Goal: Check status: Check status

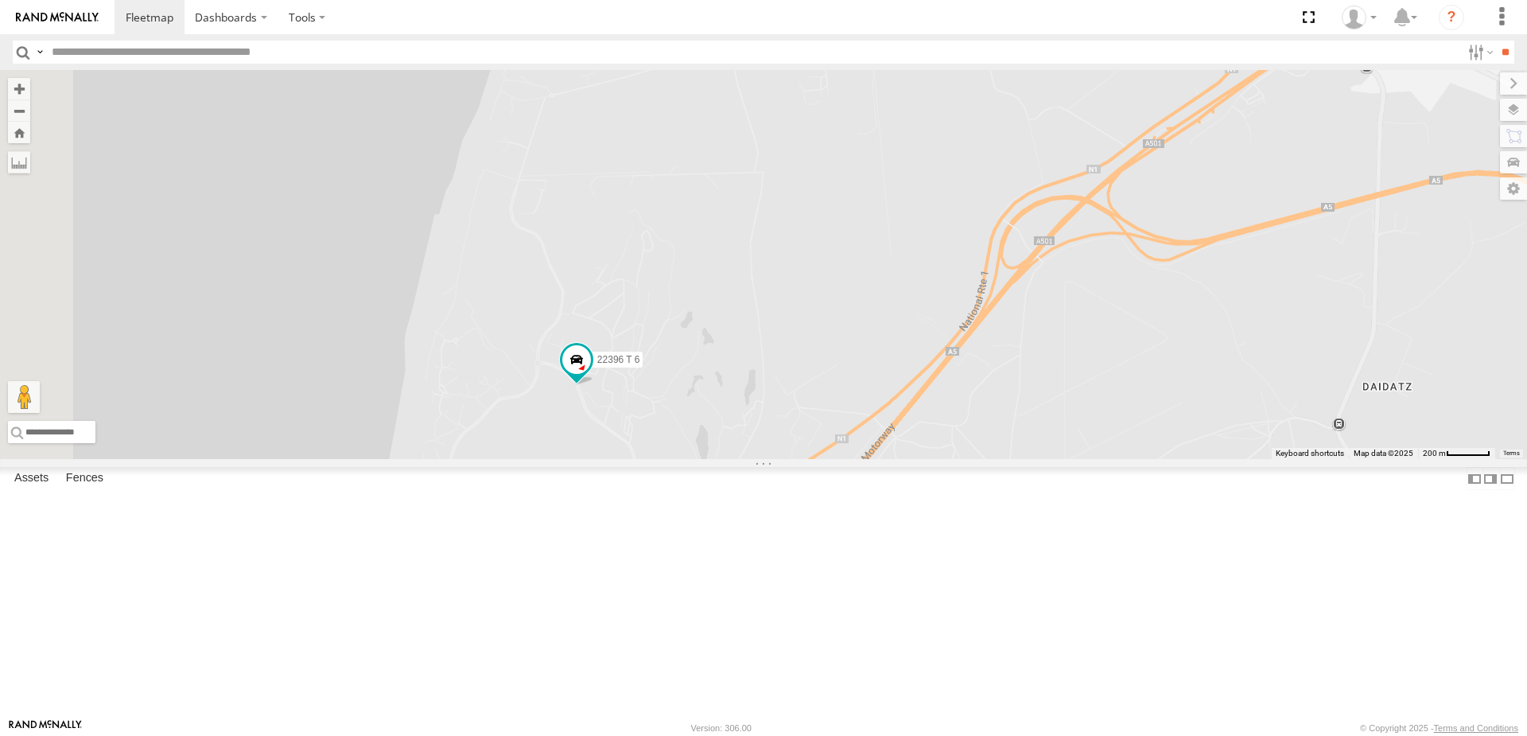
drag, startPoint x: 678, startPoint y: 511, endPoint x: 862, endPoint y: 518, distance: 184.7
click at [862, 459] on div "54289 T 6 22396 T 6 10010 T 6 65681 T 6" at bounding box center [763, 264] width 1527 height 389
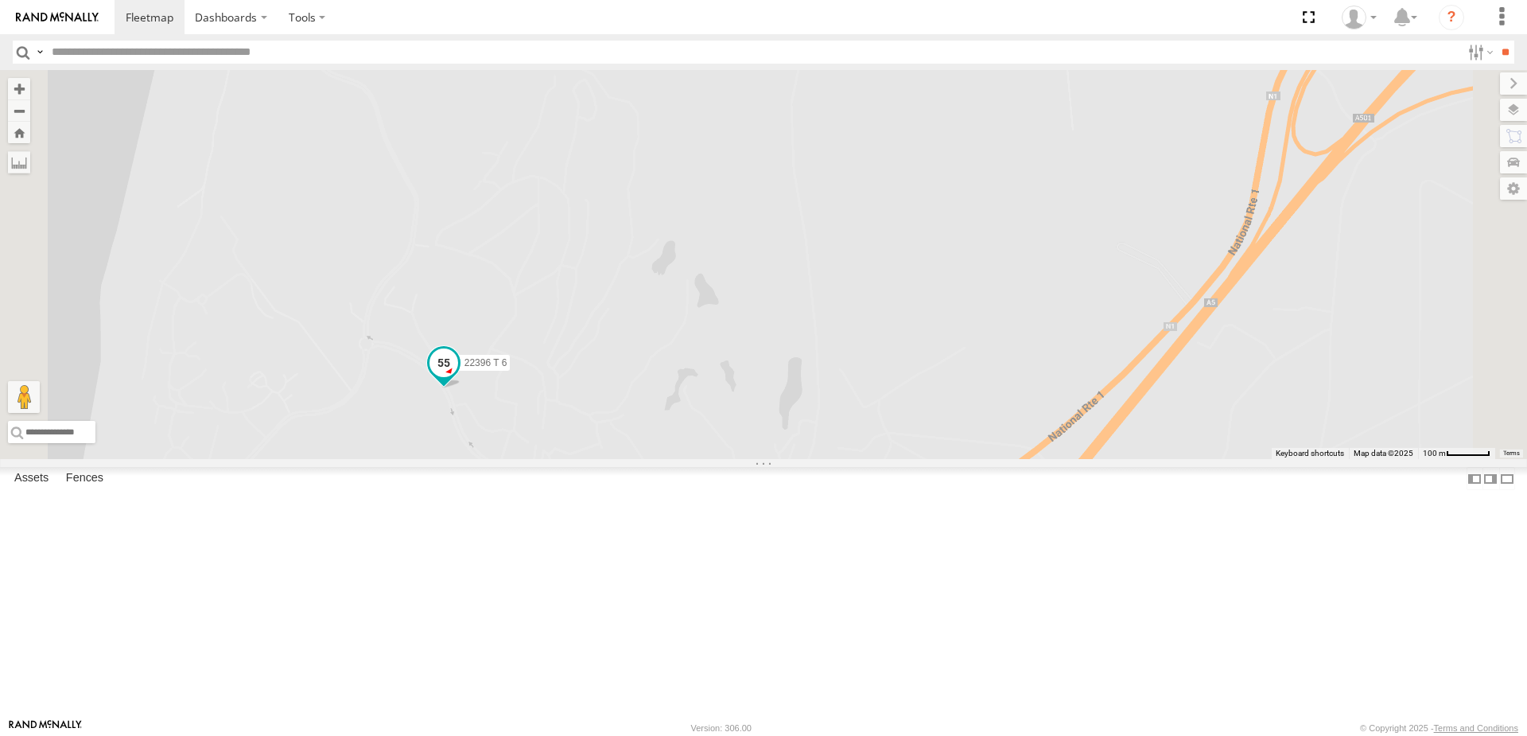
click at [458, 376] on span at bounding box center [444, 362] width 29 height 29
click at [0, 0] on div "22396 T 6" at bounding box center [0, 0] width 0 height 0
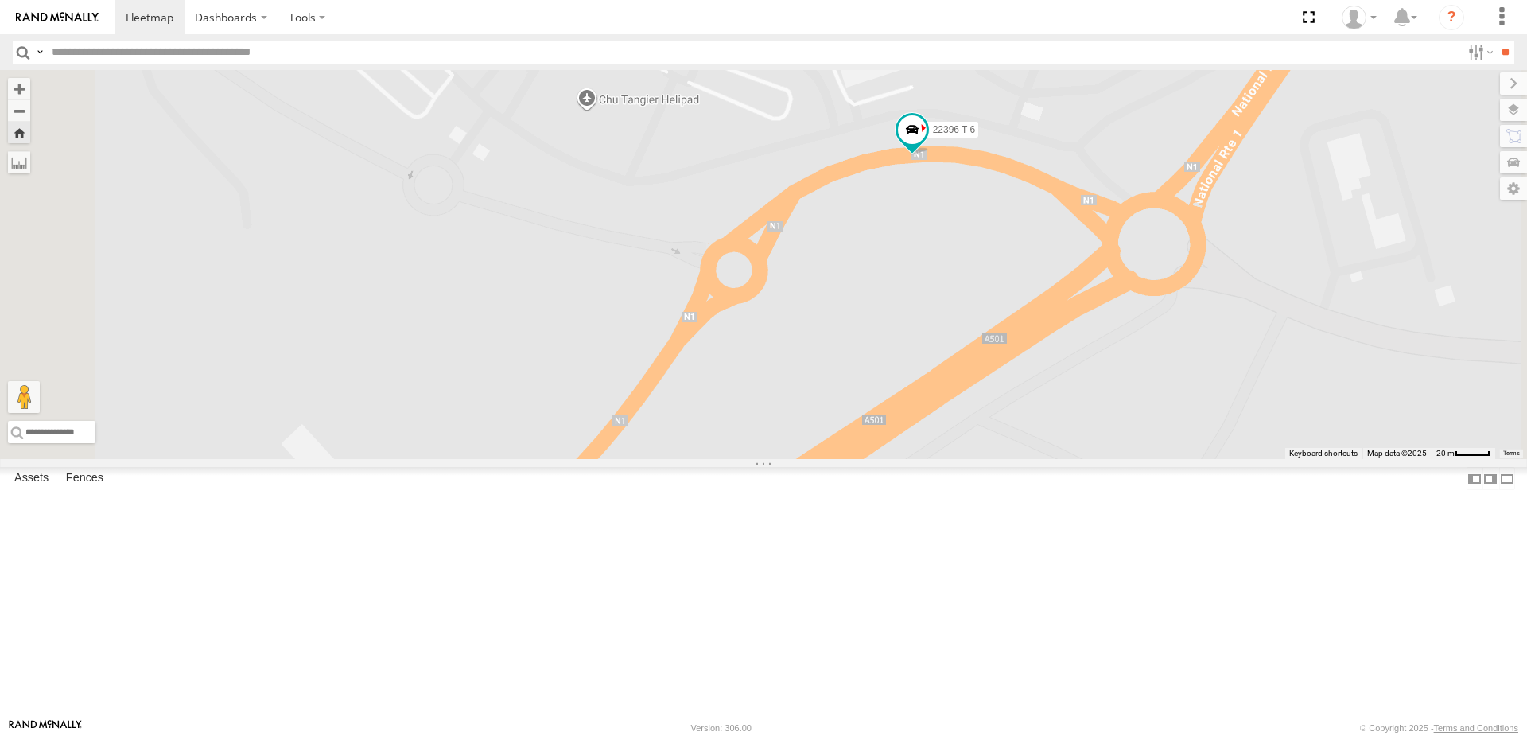
click at [0, 0] on div "22396 T 6" at bounding box center [0, 0] width 0 height 0
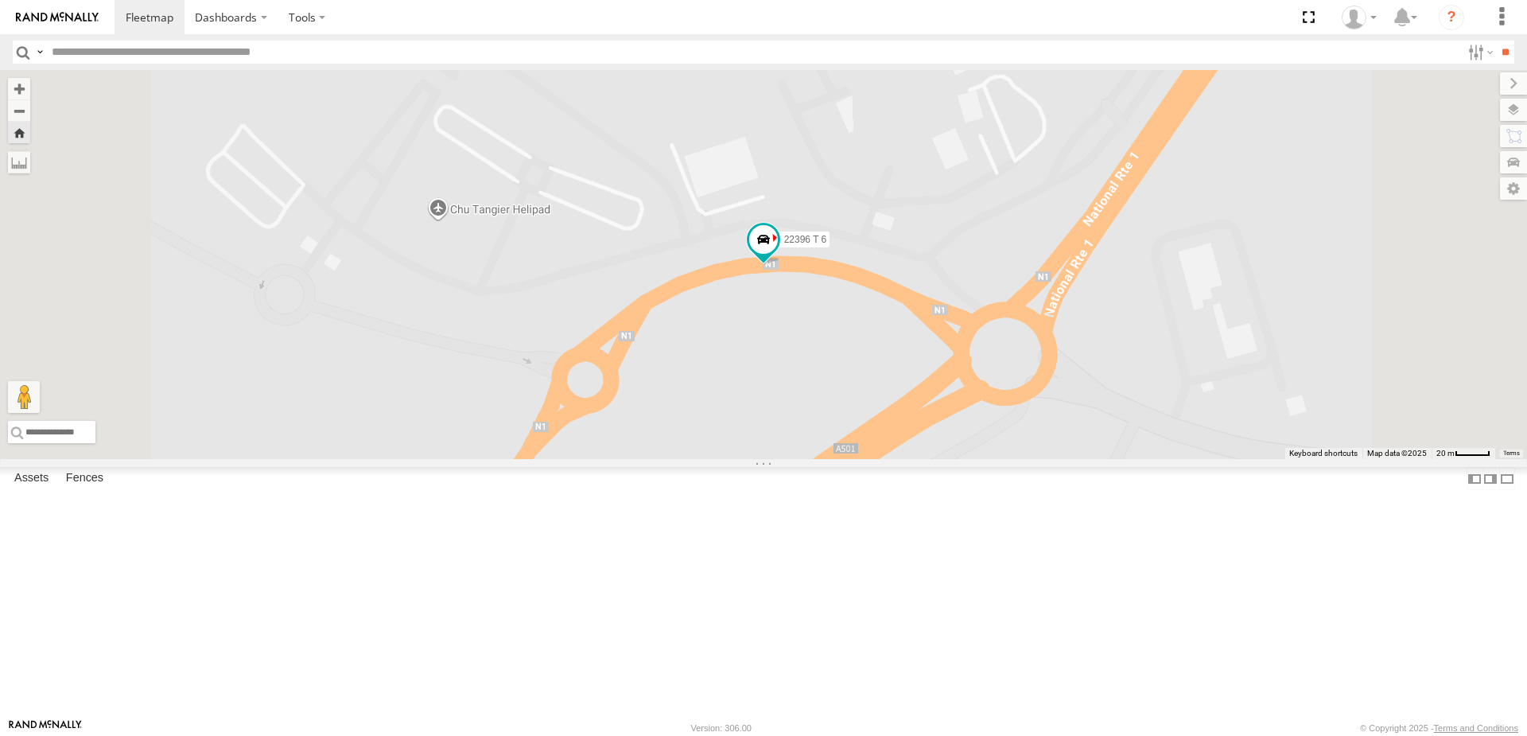
click at [0, 0] on div "22396 T 6" at bounding box center [0, 0] width 0 height 0
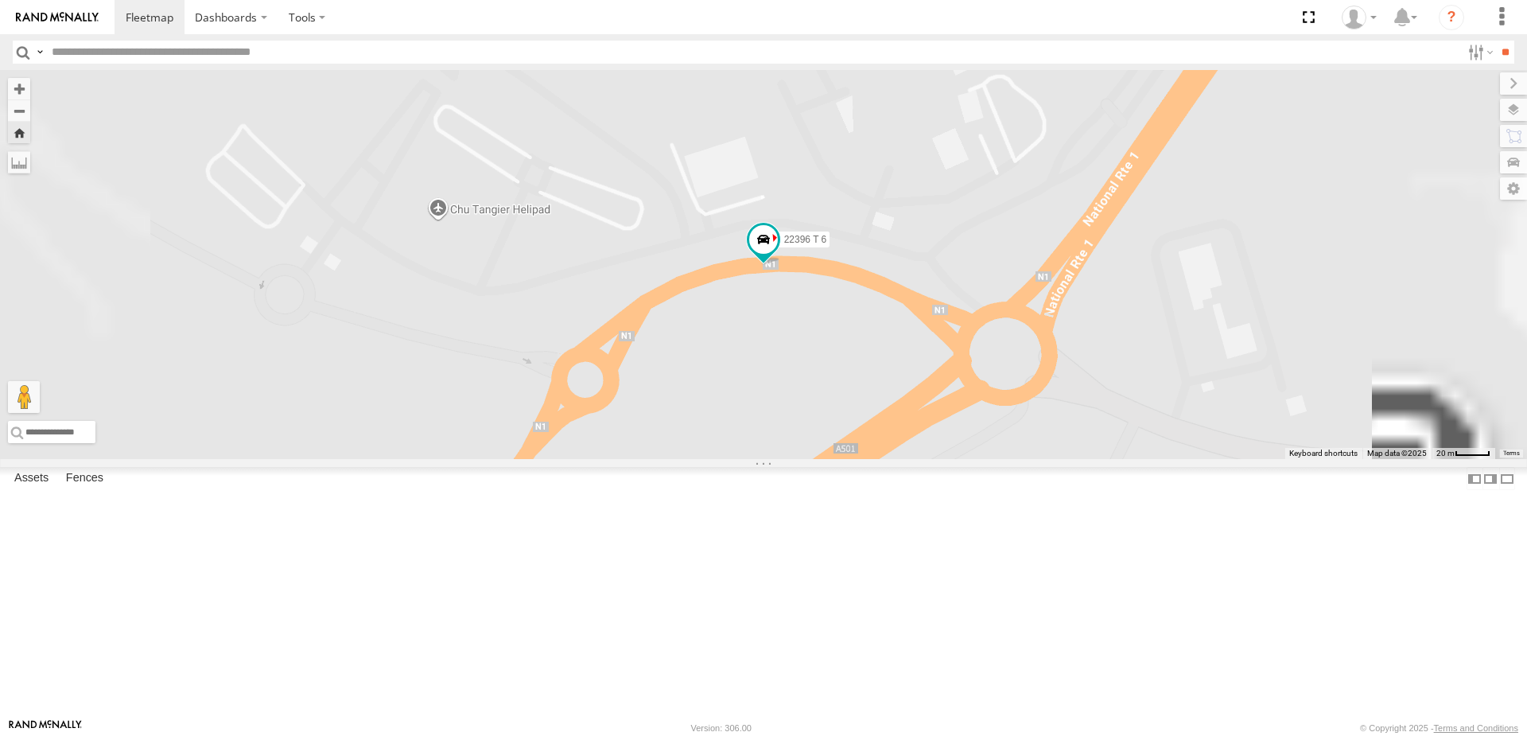
click at [0, 0] on div "65681 T 6" at bounding box center [0, 0] width 0 height 0
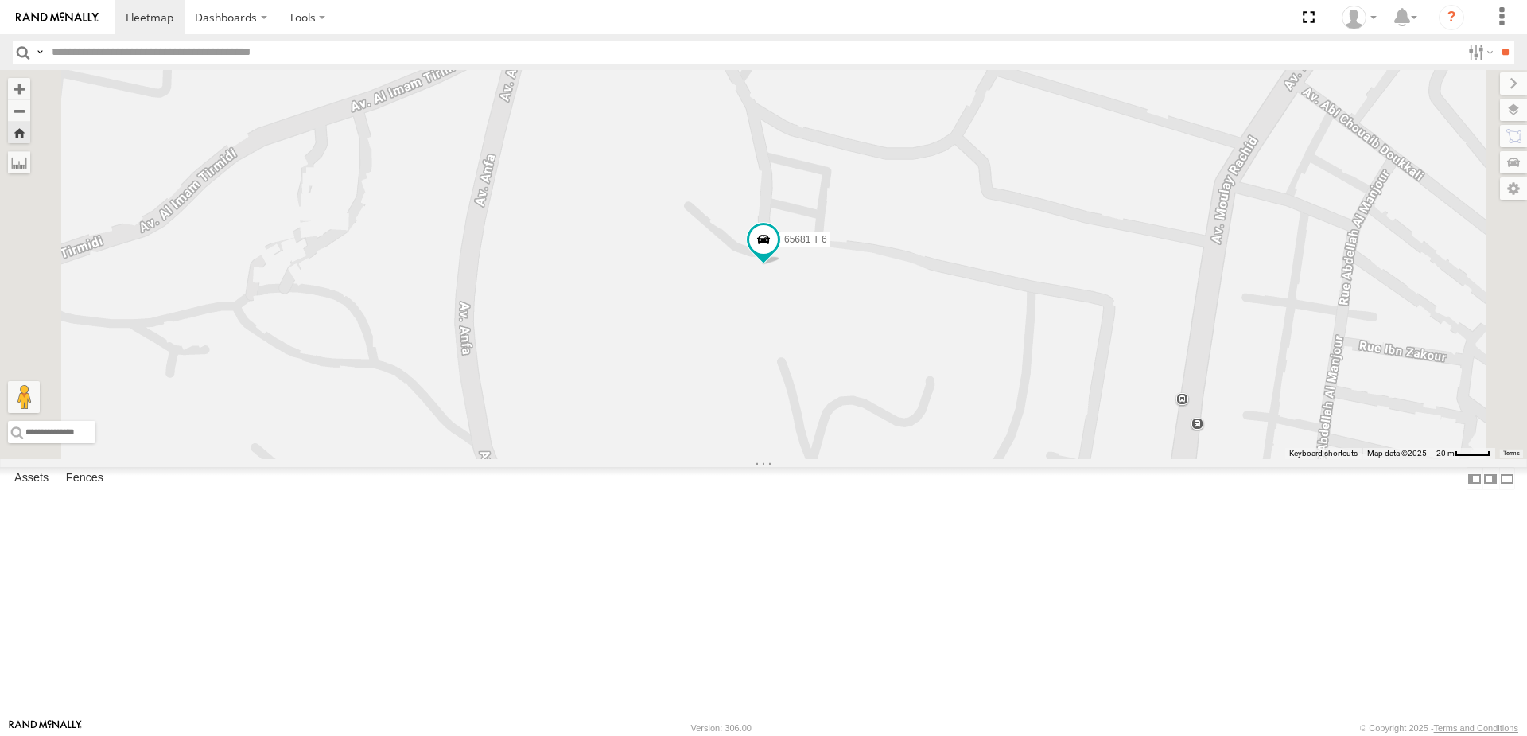
click at [0, 0] on div "Tanger" at bounding box center [0, 0] width 0 height 0
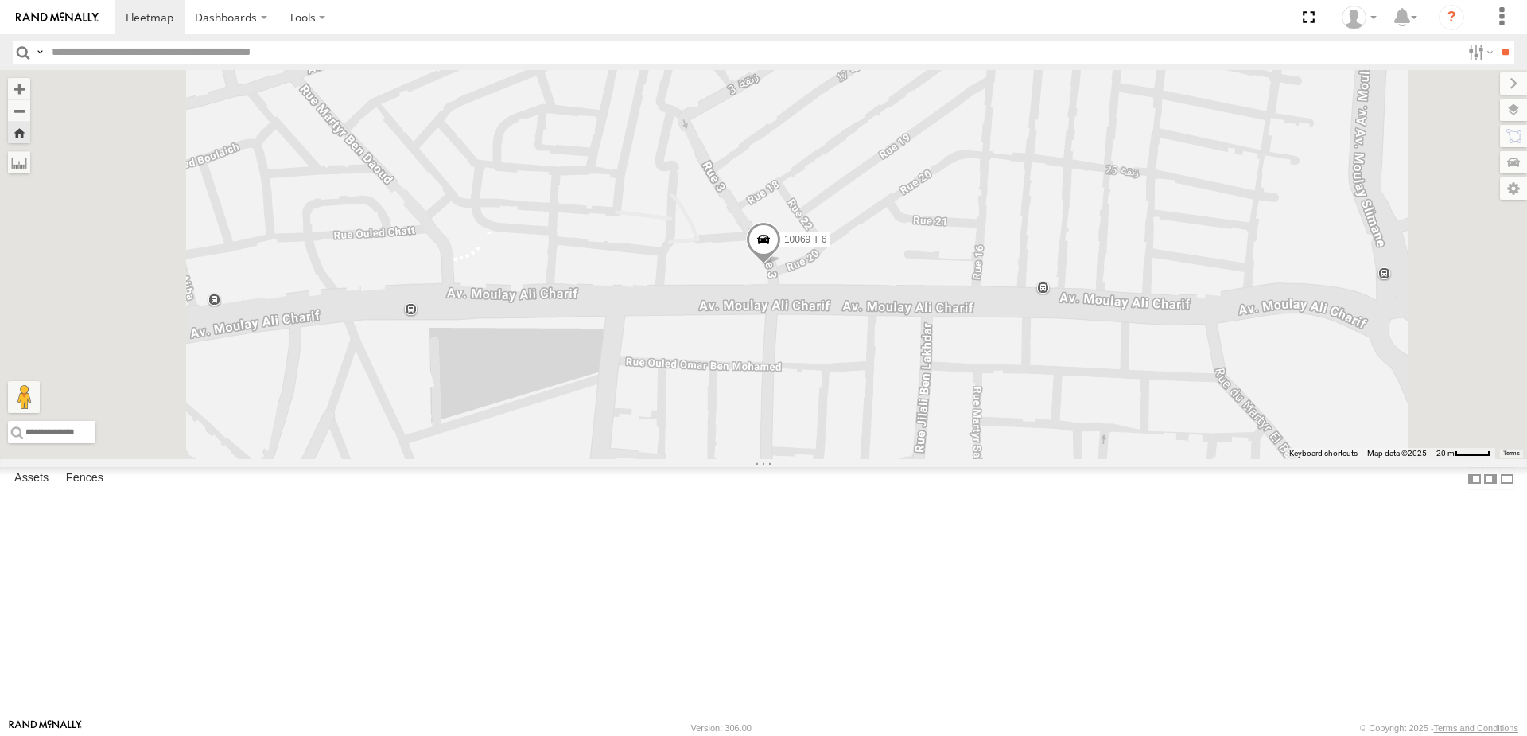
click at [781, 265] on span at bounding box center [763, 243] width 35 height 43
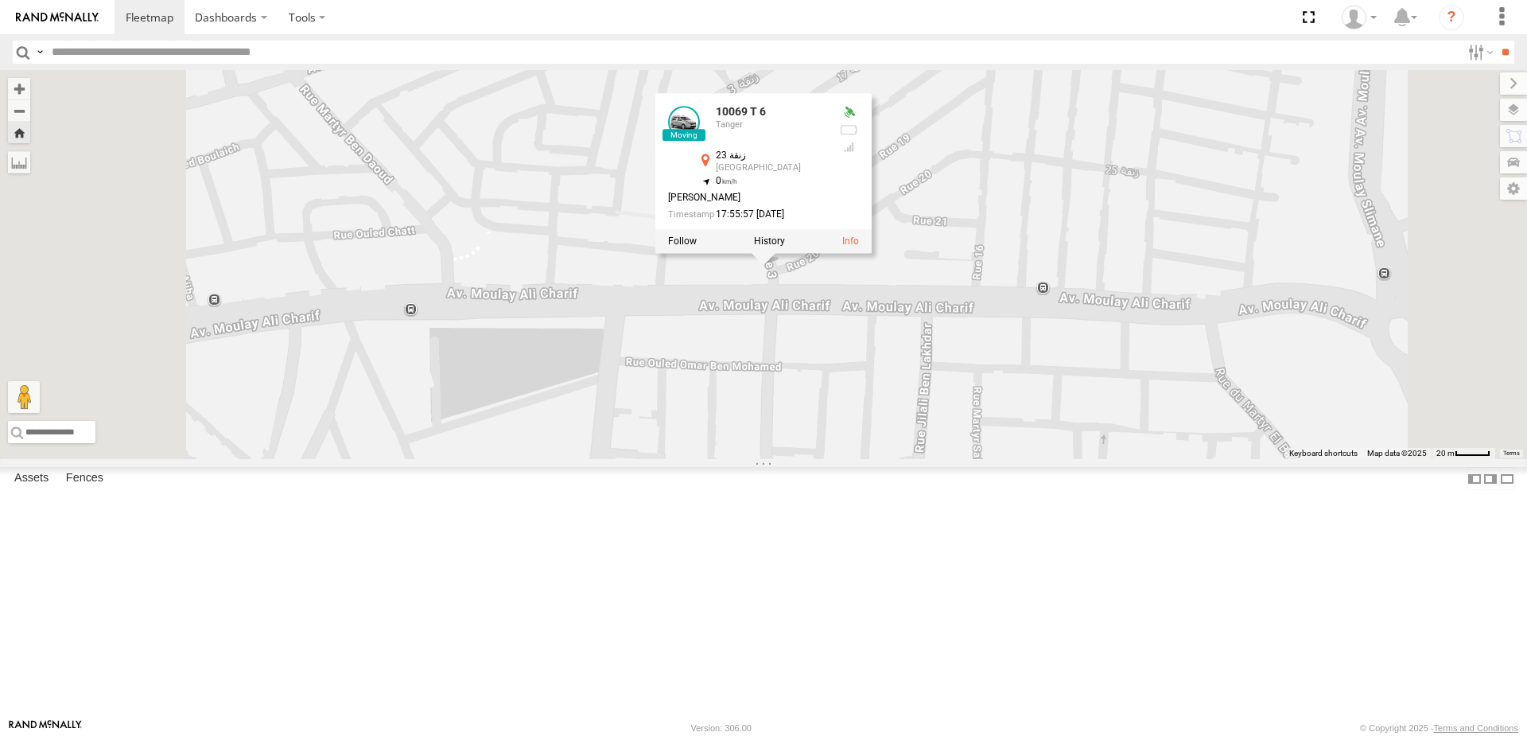
click at [0, 0] on div "10010 T 6" at bounding box center [0, 0] width 0 height 0
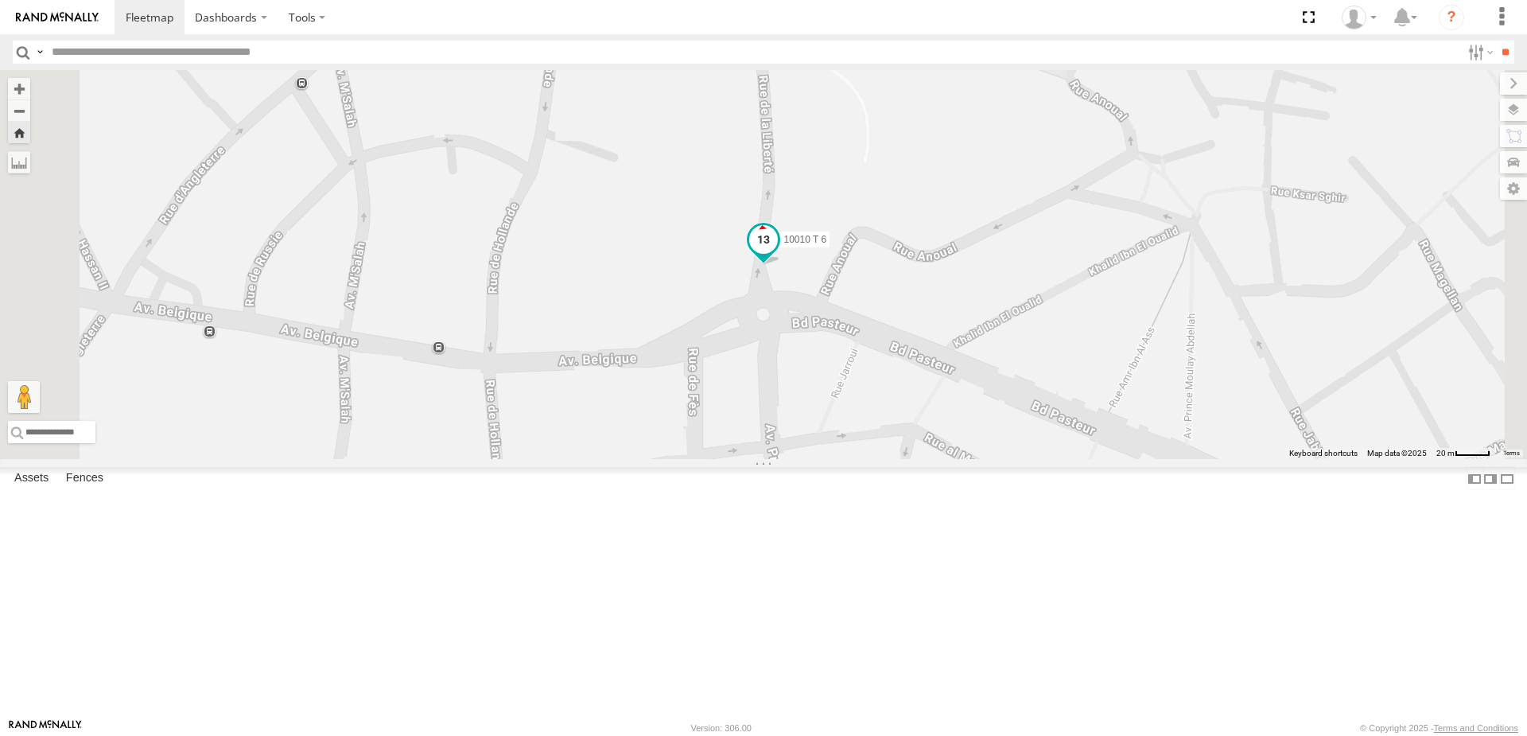
click at [778, 254] on span at bounding box center [763, 239] width 29 height 29
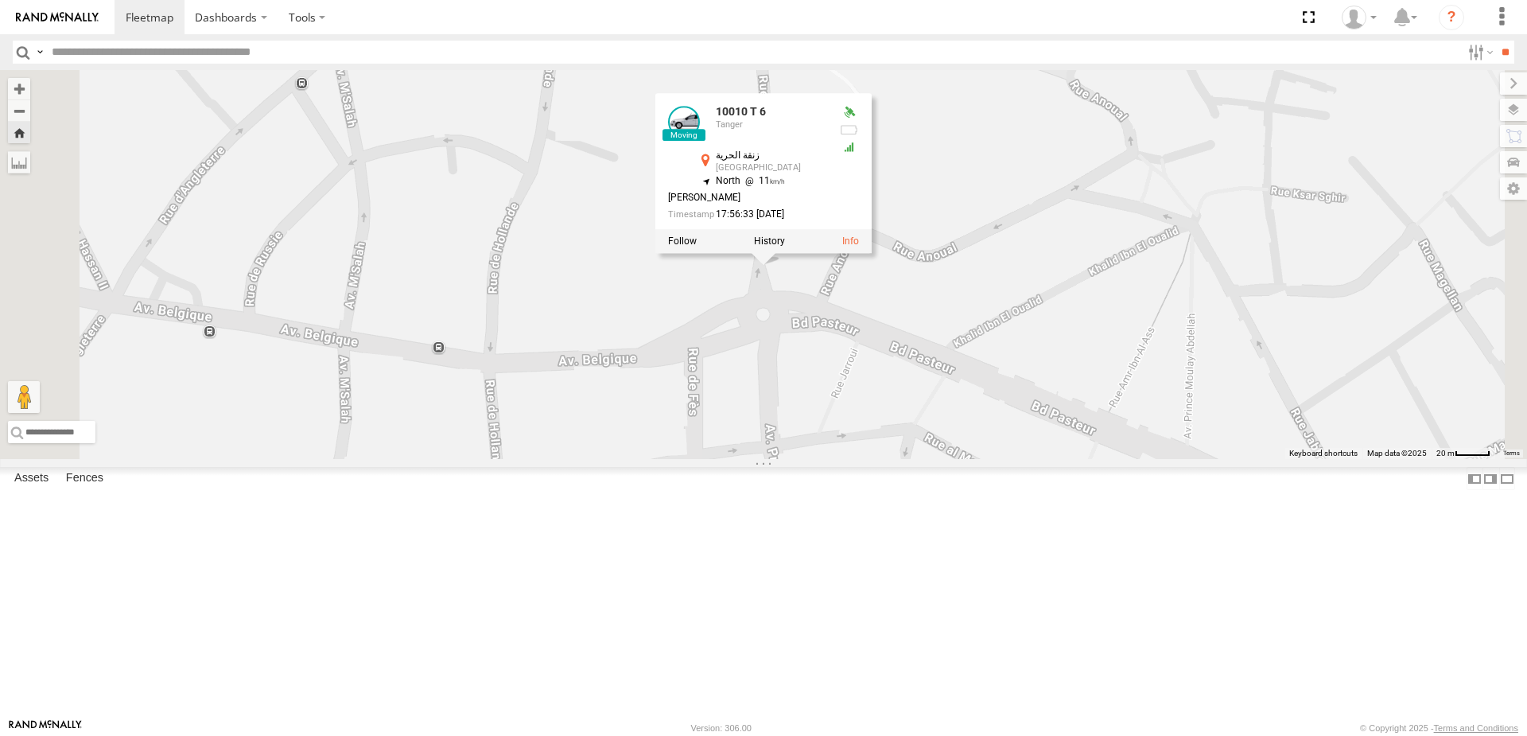
click at [0, 0] on div "Tanger" at bounding box center [0, 0] width 0 height 0
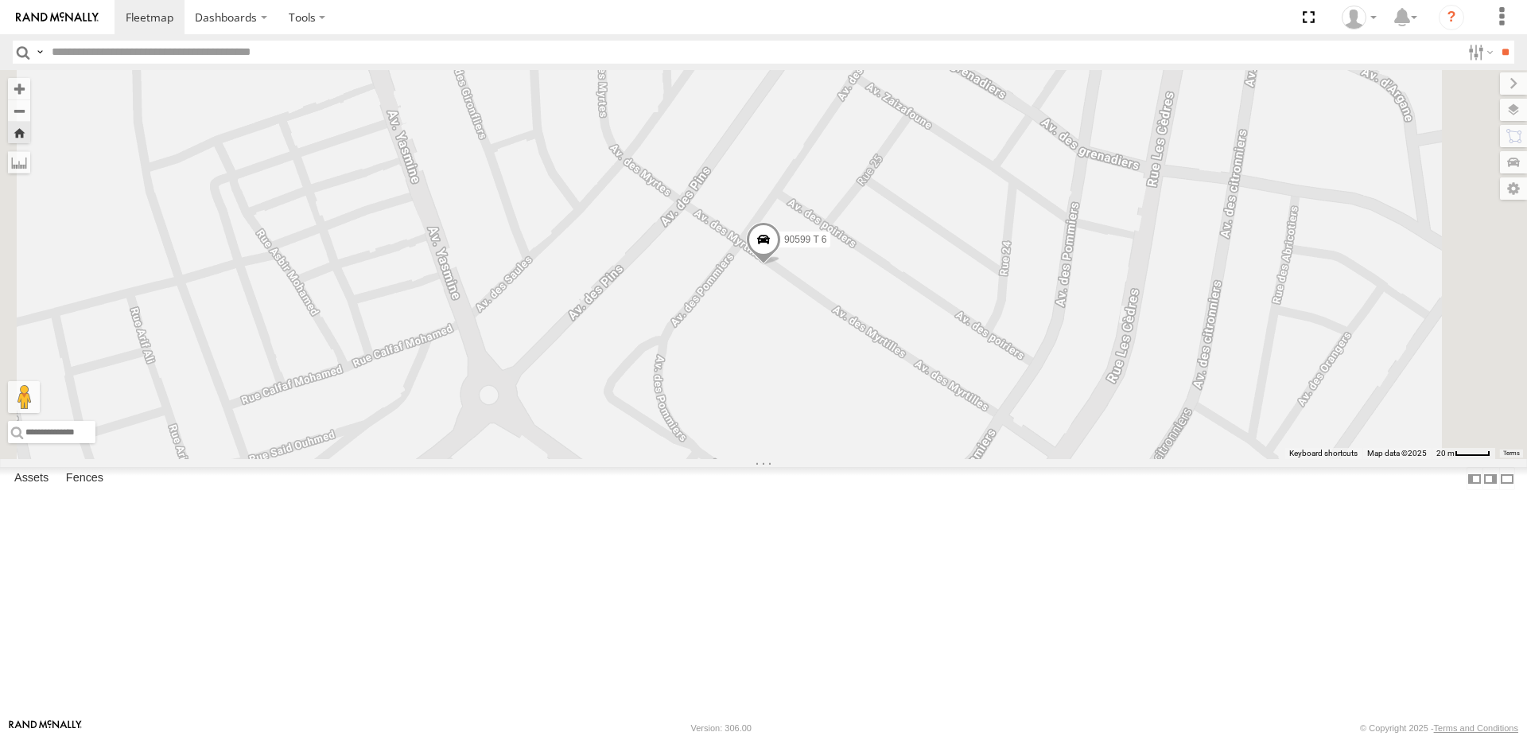
click at [0, 0] on div "42659 T 6" at bounding box center [0, 0] width 0 height 0
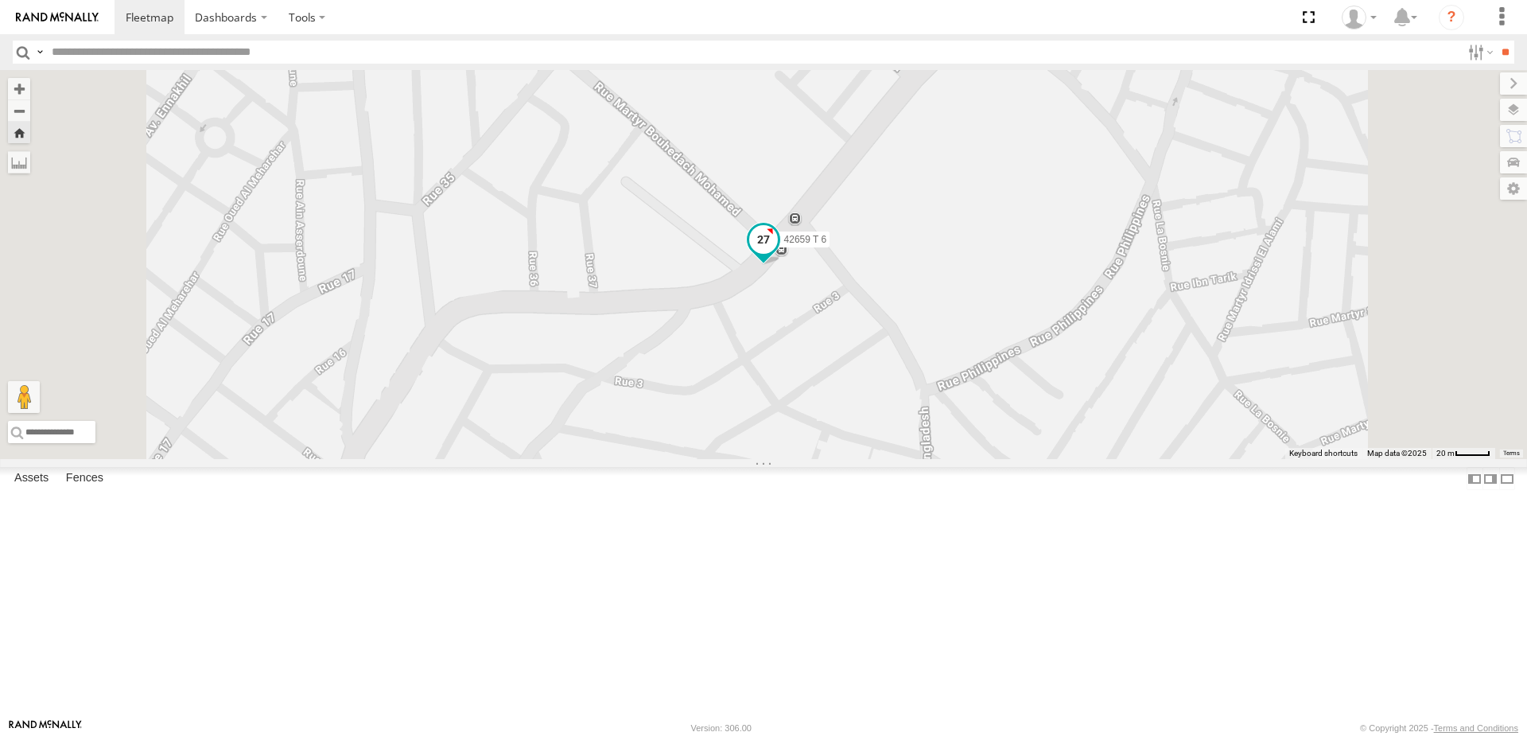
click at [778, 254] on span at bounding box center [763, 239] width 29 height 29
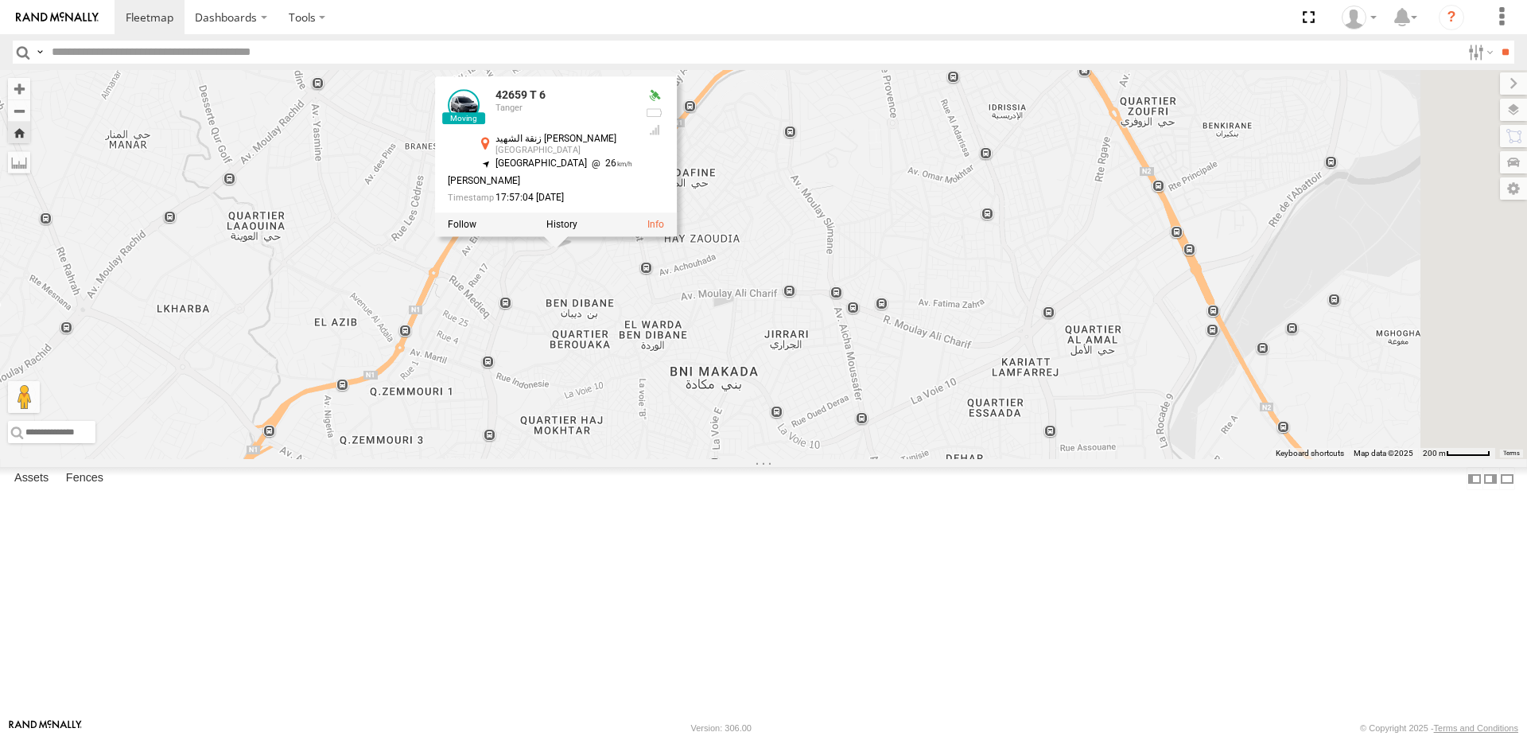
click at [745, 434] on div "42659 T 6 42659 T 6 Tanger زنقة الشهيد العلمي تغزوتي طنجة 35.75598 , -5.82546 […" at bounding box center [763, 264] width 1527 height 389
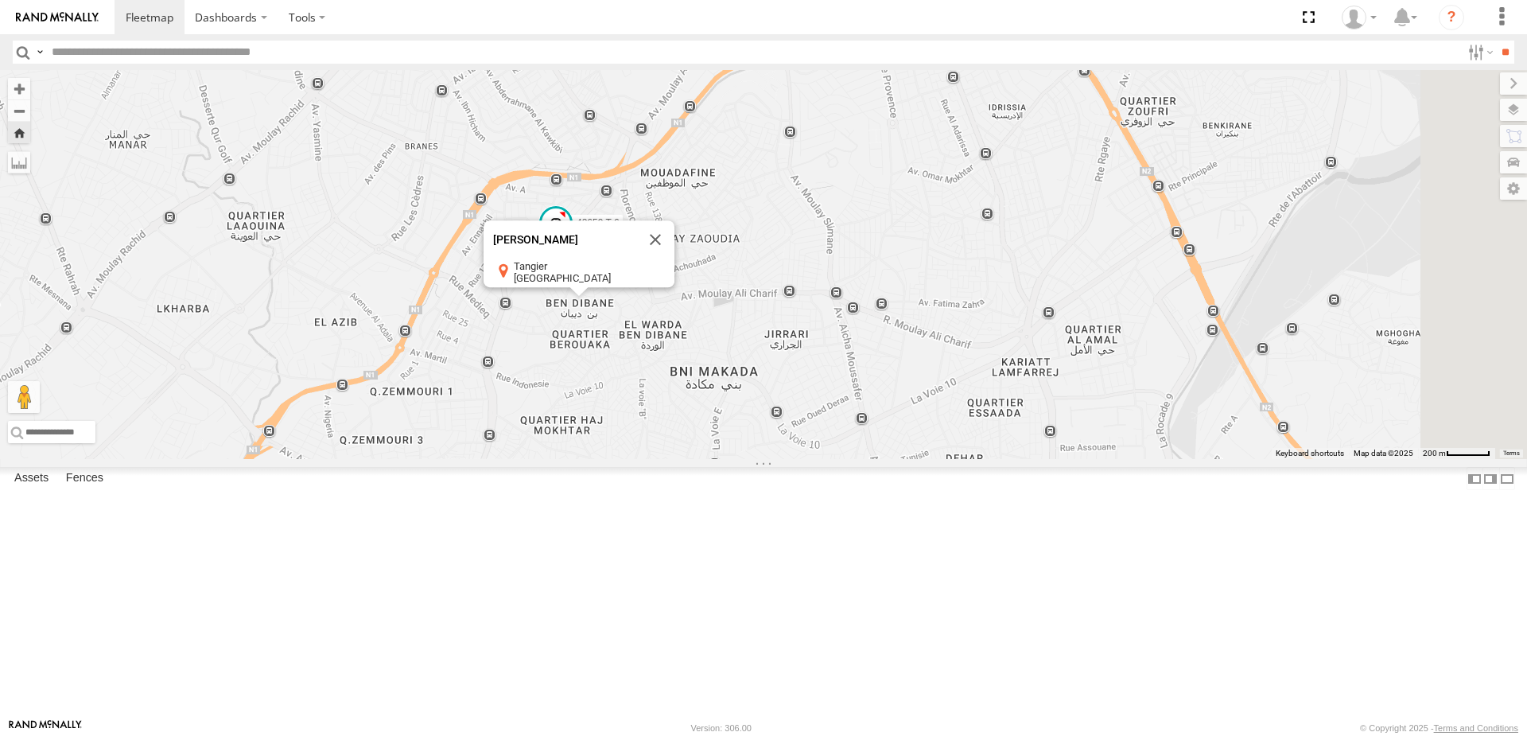
click at [744, 418] on div "42659 T 6 Ben Dibane Ben Dibane Tangier [GEOGRAPHIC_DATA] View on Google Maps" at bounding box center [763, 264] width 1527 height 389
click at [675, 259] on button "Close" at bounding box center [655, 239] width 38 height 38
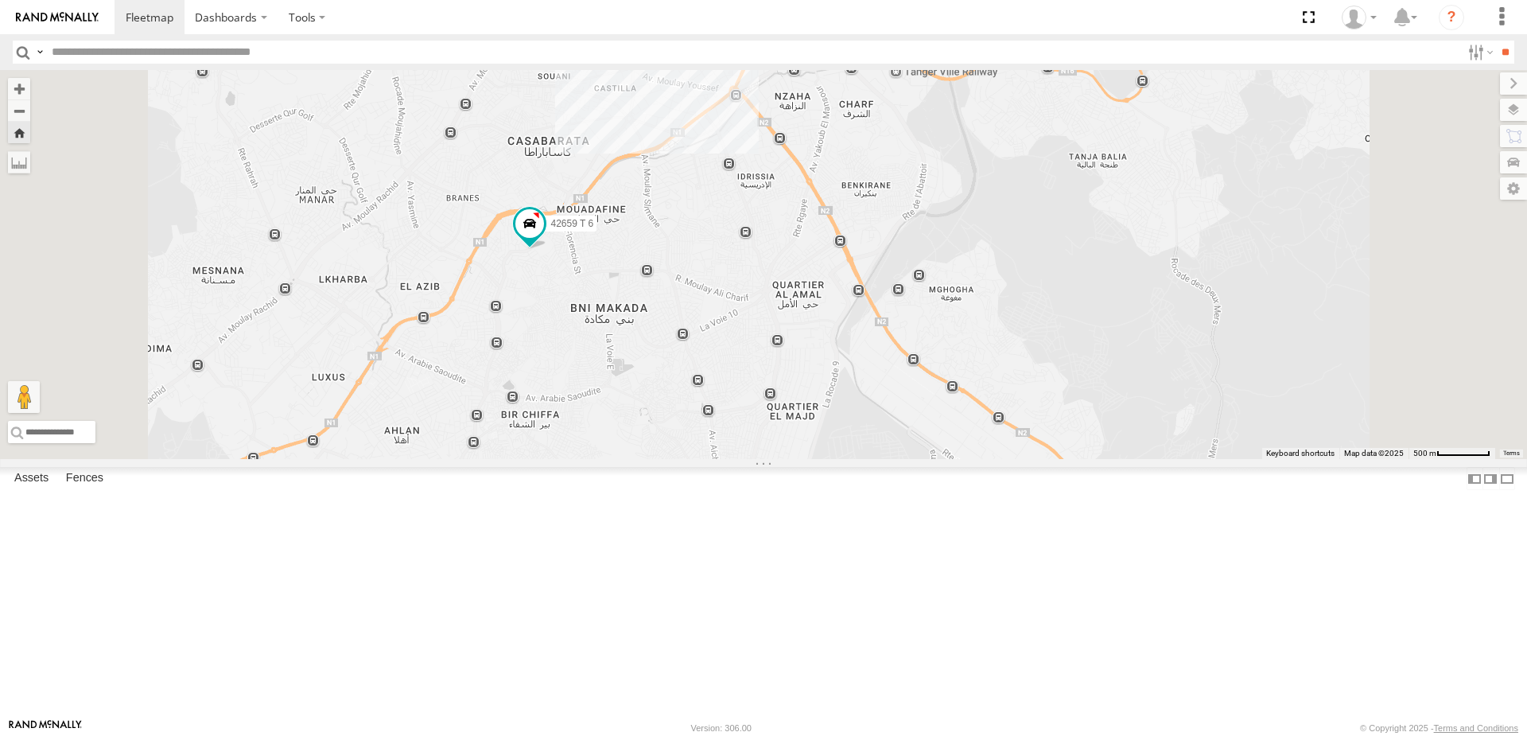
click at [0, 0] on div "10069 T 6" at bounding box center [0, 0] width 0 height 0
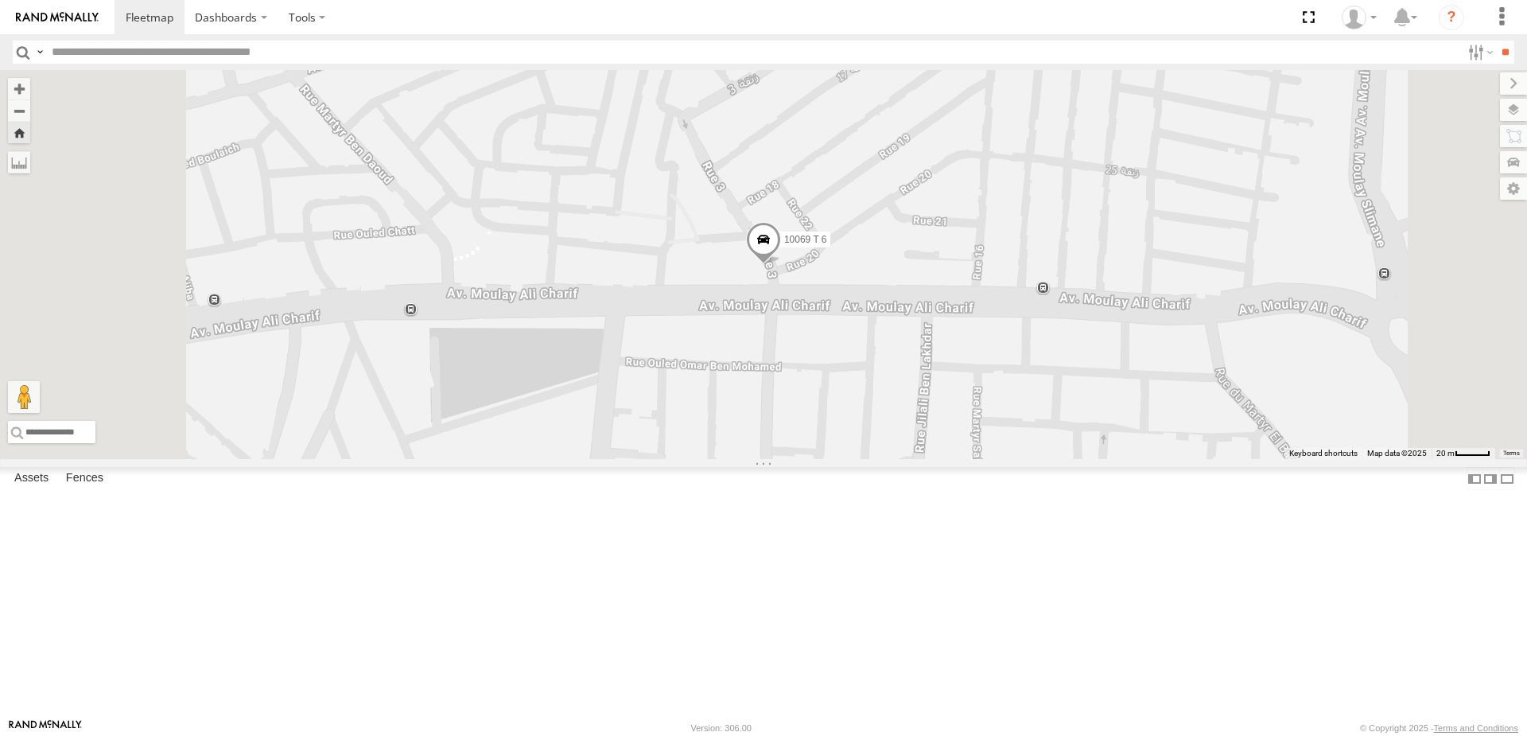
click at [781, 265] on span at bounding box center [763, 243] width 35 height 43
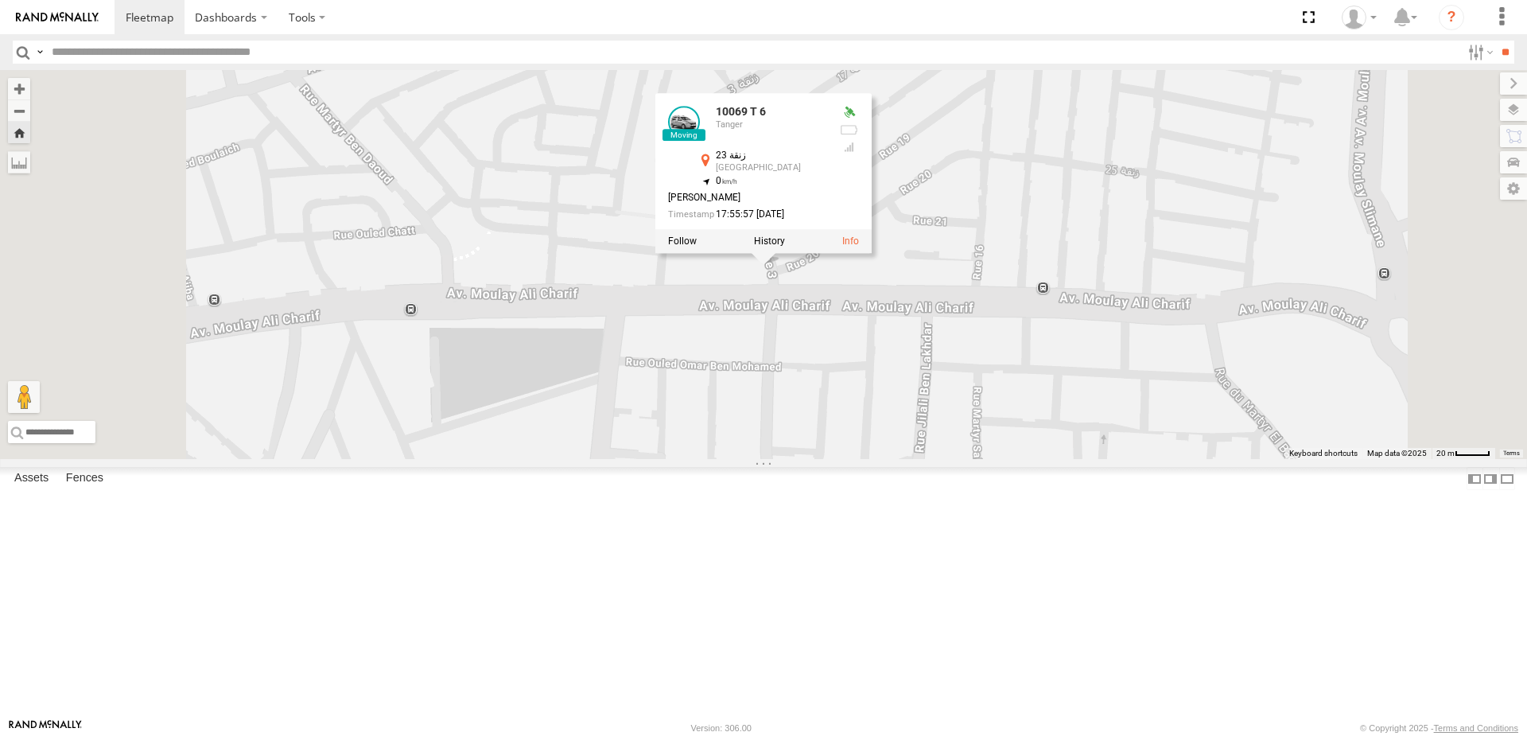
click at [0, 0] on div "22396 T 6" at bounding box center [0, 0] width 0 height 0
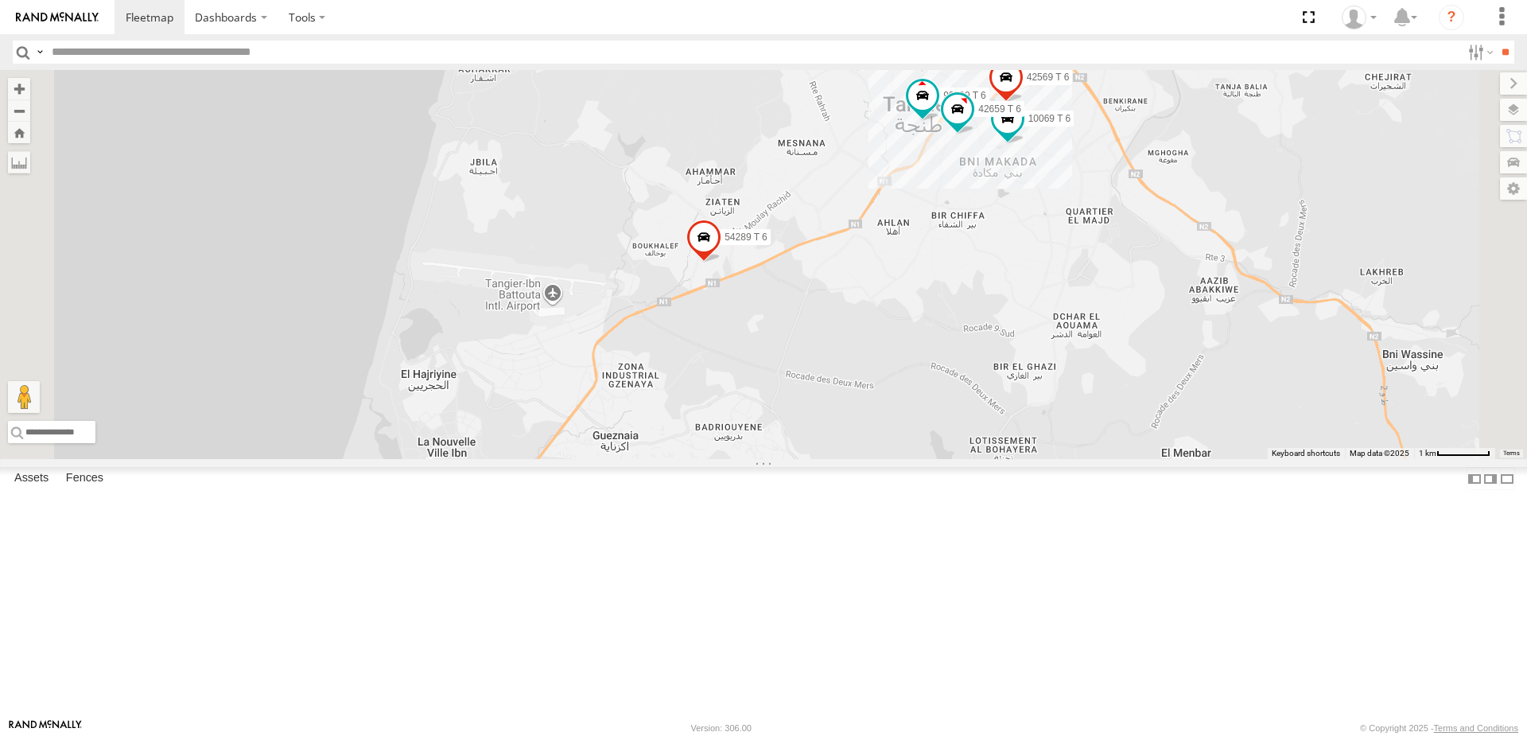
click at [0, 0] on div "Tanger" at bounding box center [0, 0] width 0 height 0
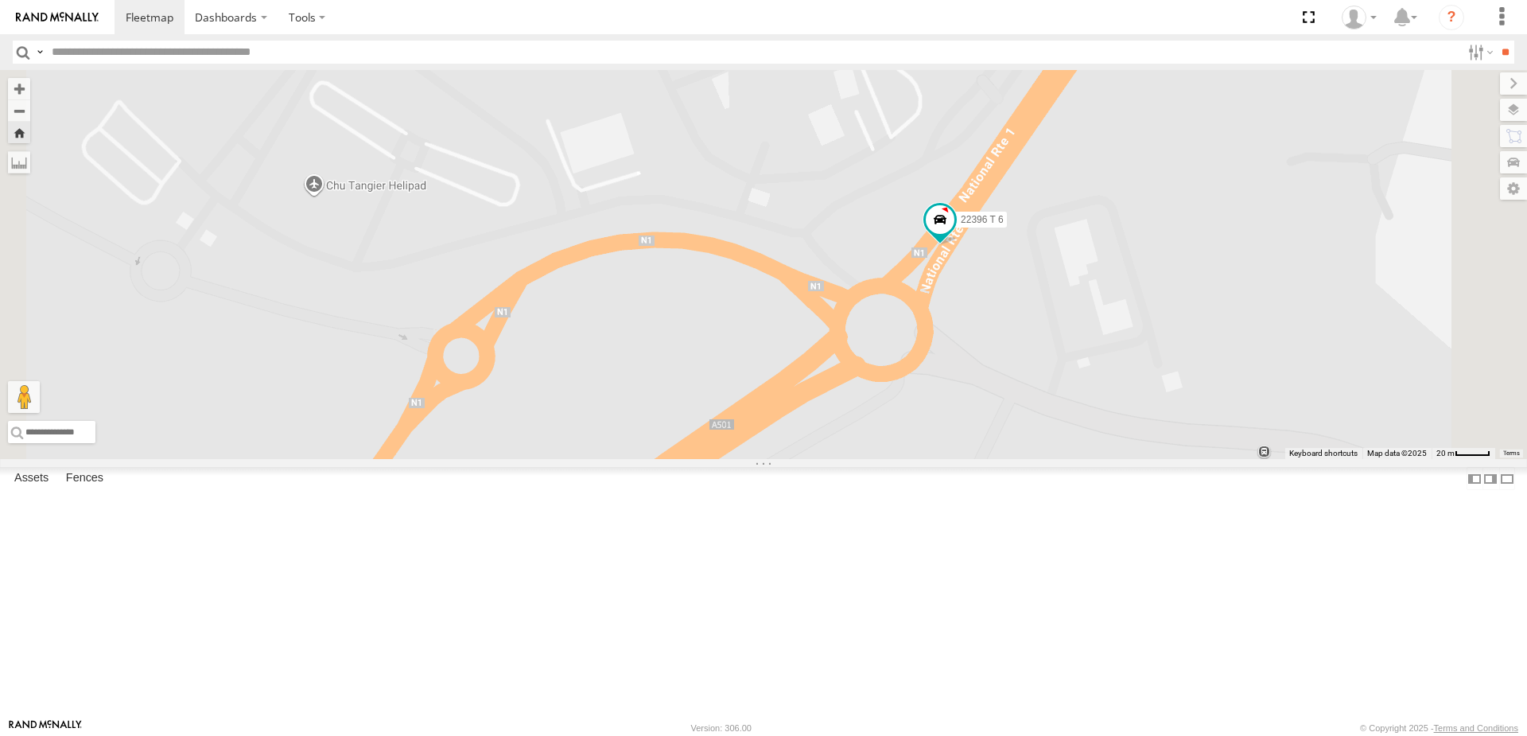
click at [0, 0] on div "22396 T 6" at bounding box center [0, 0] width 0 height 0
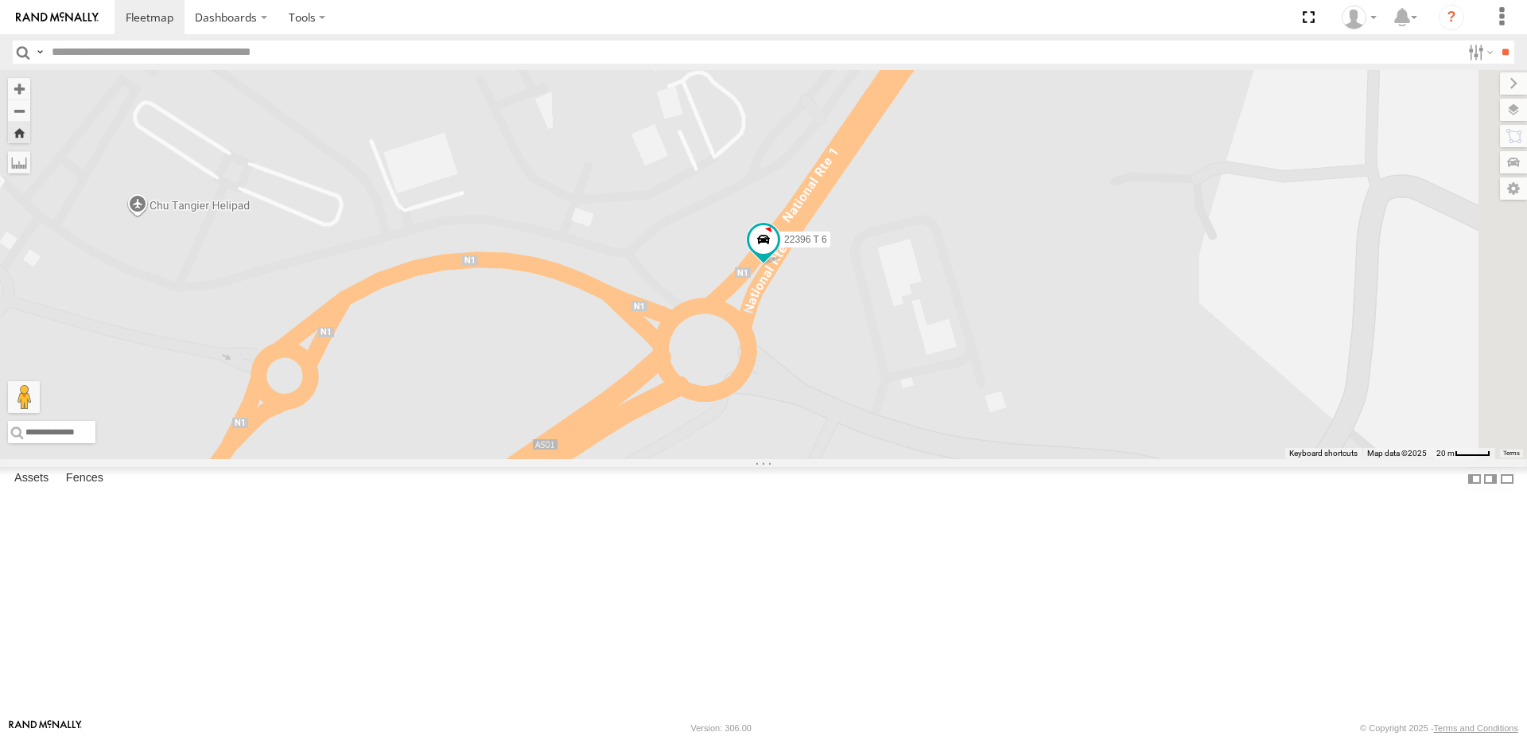
click at [0, 0] on div "Tanger" at bounding box center [0, 0] width 0 height 0
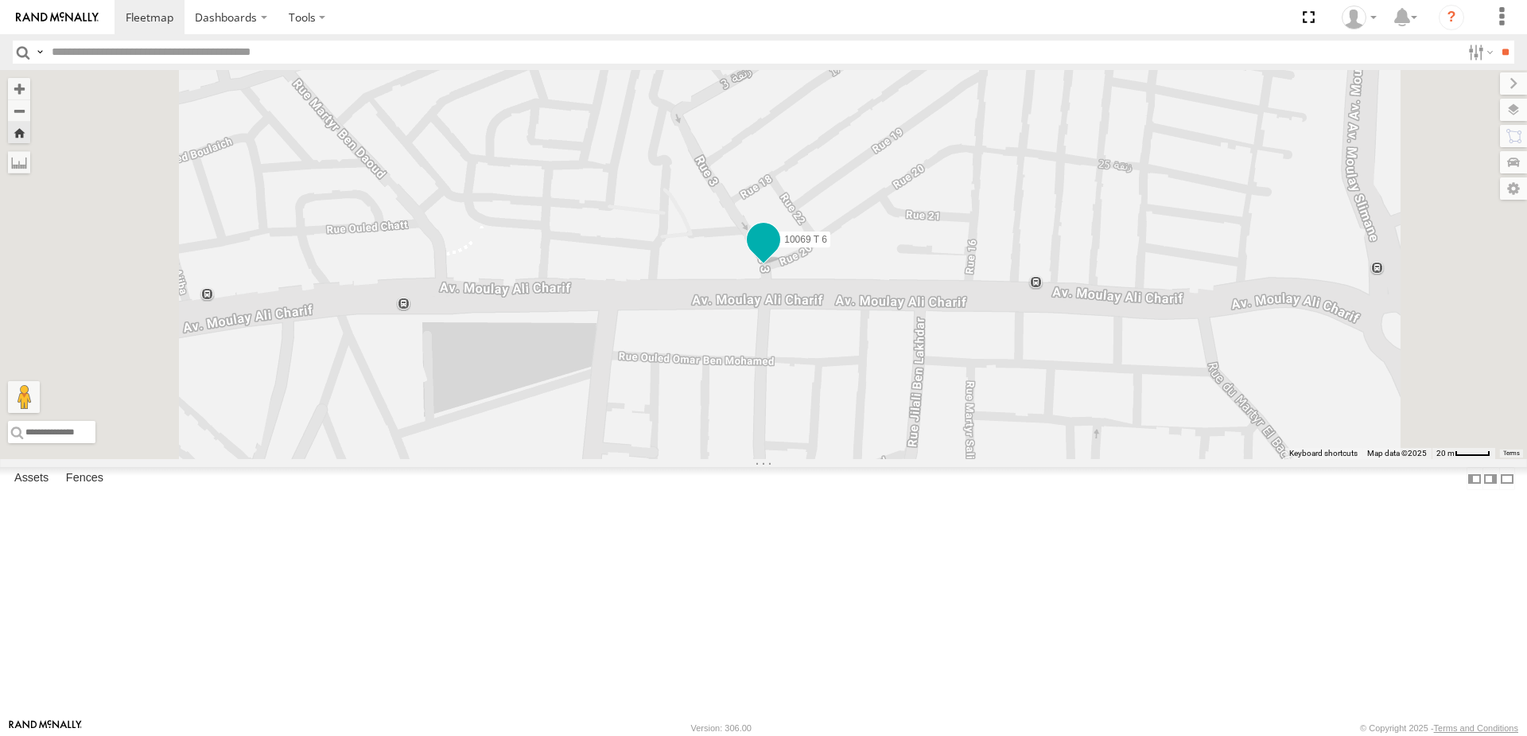
click at [778, 254] on span at bounding box center [763, 239] width 29 height 29
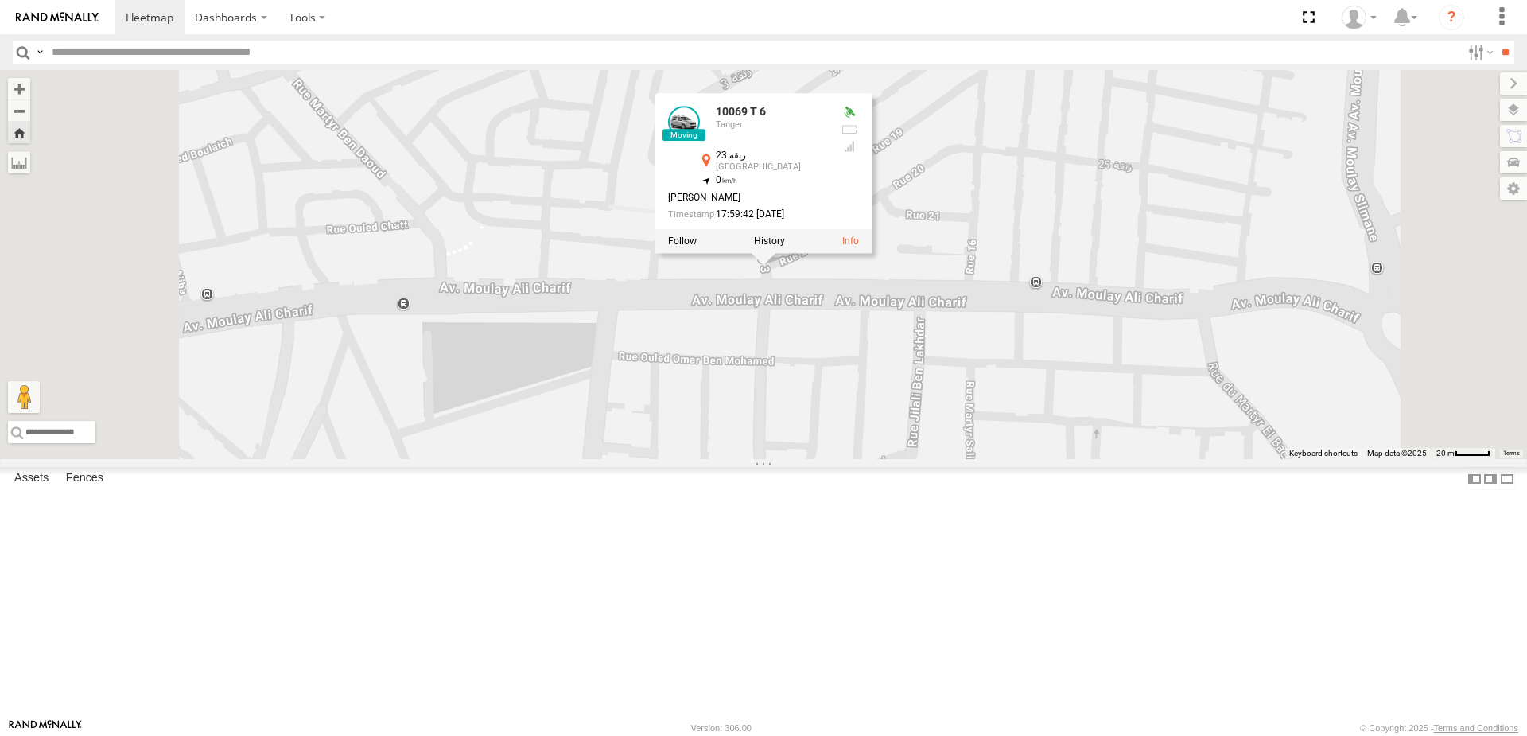
click at [0, 0] on div "Tanger" at bounding box center [0, 0] width 0 height 0
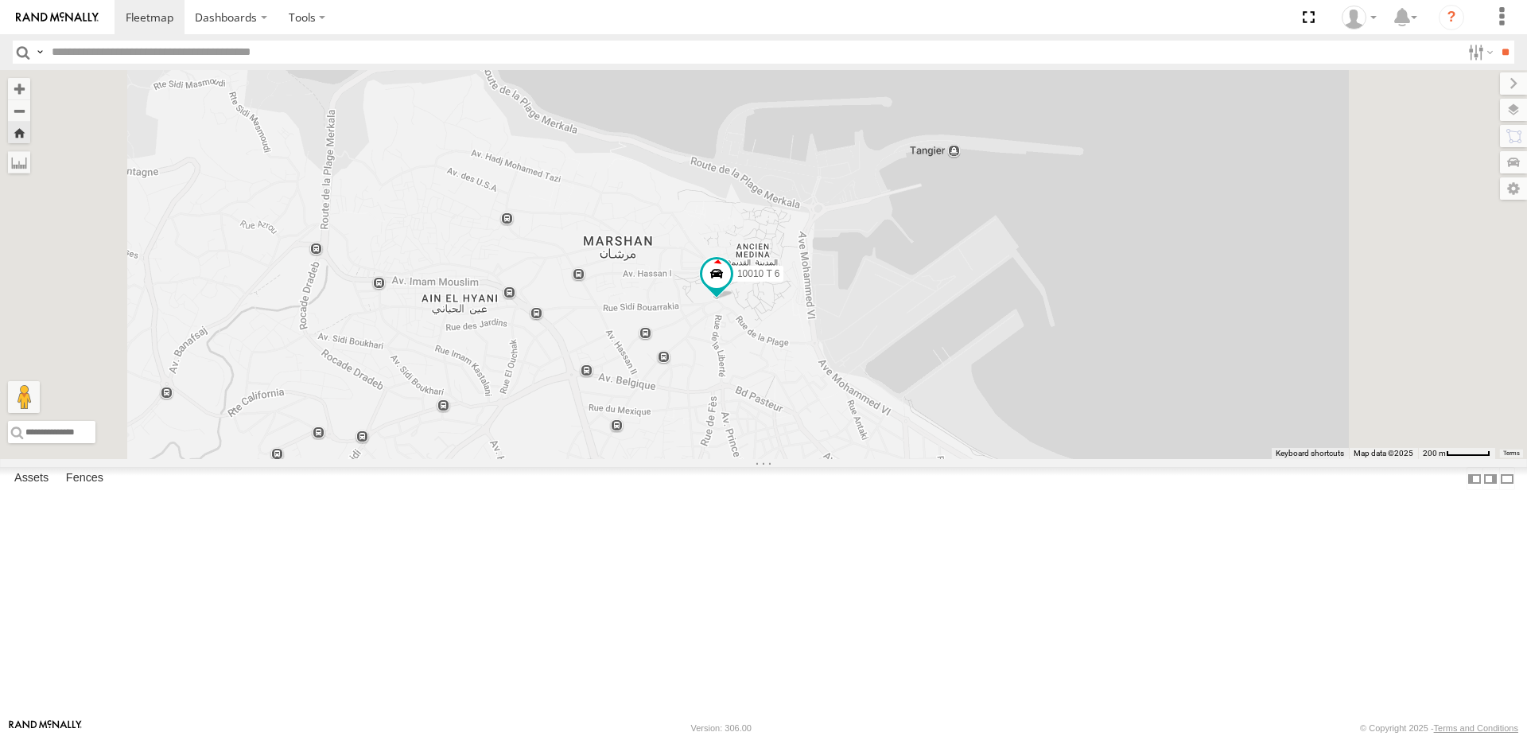
click at [0, 0] on div "Tanger" at bounding box center [0, 0] width 0 height 0
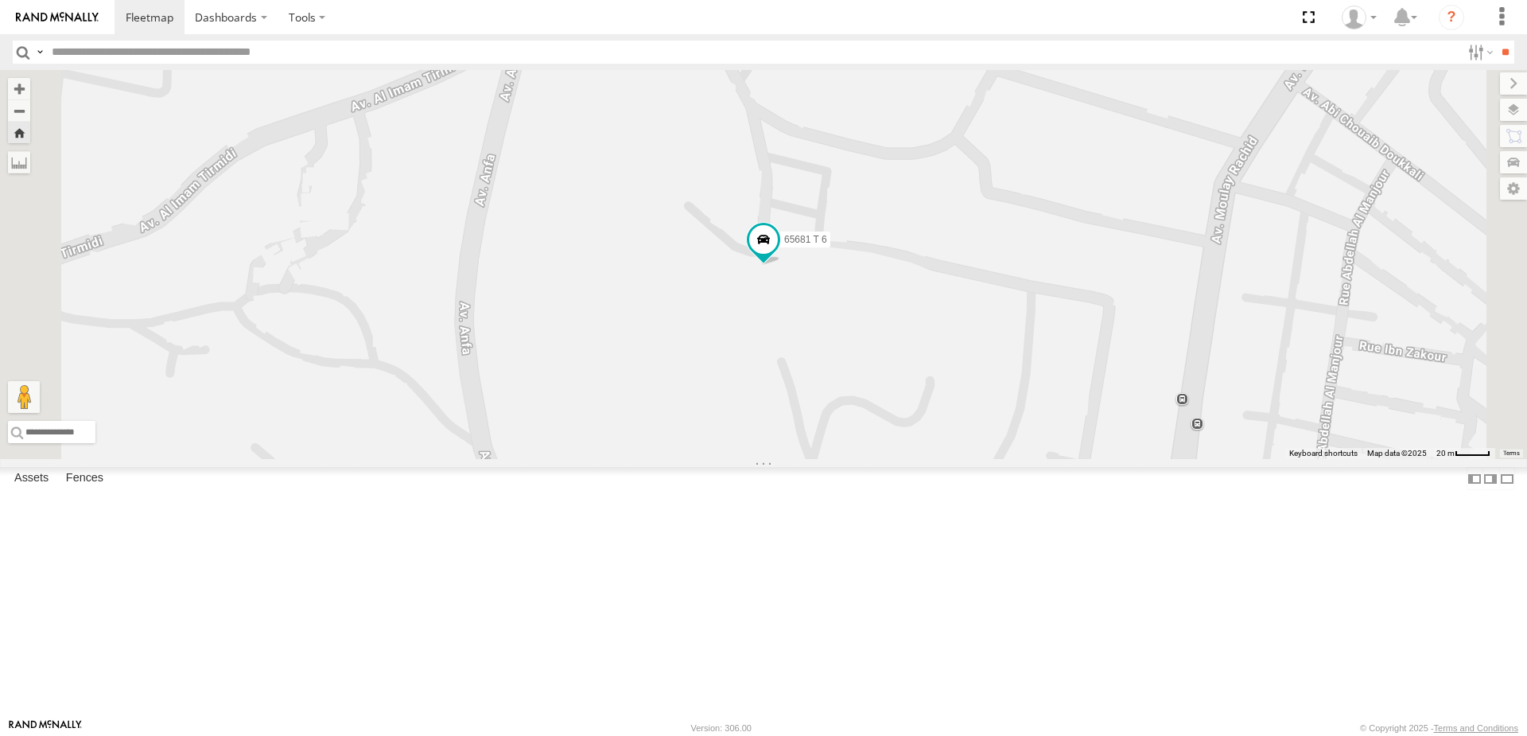
click at [0, 0] on div "90599 T 6" at bounding box center [0, 0] width 0 height 0
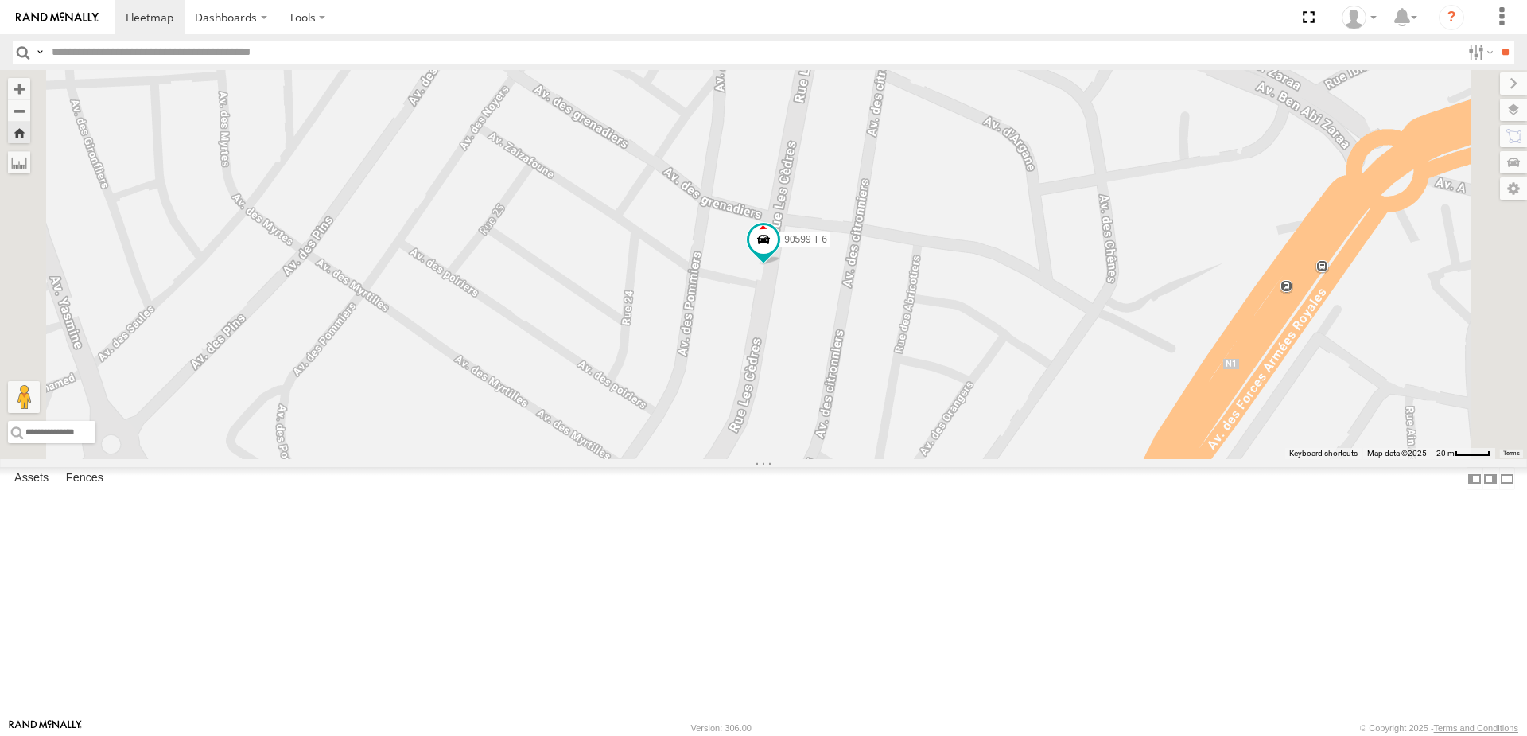
click at [0, 0] on div "42659 T 6" at bounding box center [0, 0] width 0 height 0
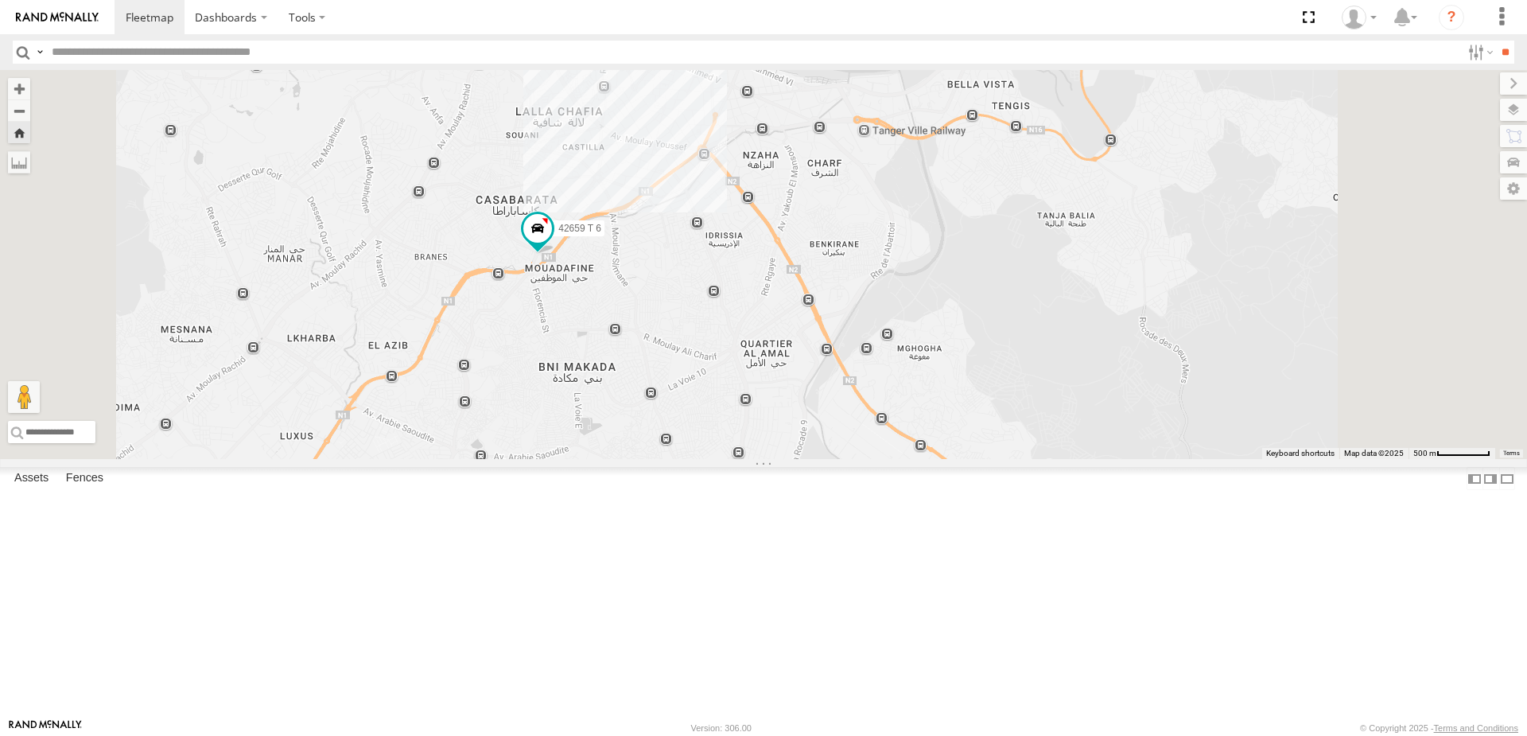
click at [0, 0] on div at bounding box center [0, 0] width 0 height 0
click at [0, 0] on div "Tanger" at bounding box center [0, 0] width 0 height 0
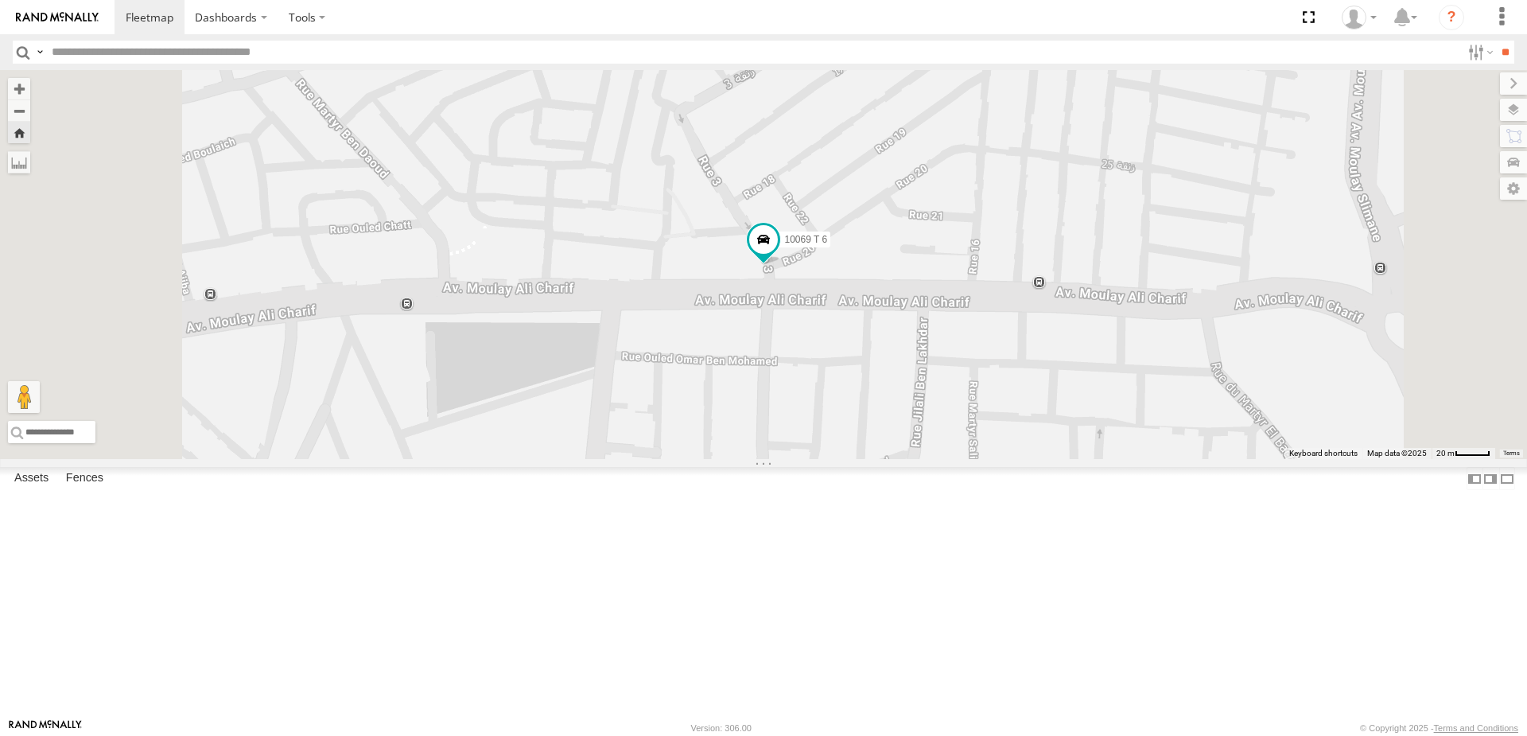
click at [0, 0] on div "22396 T 6" at bounding box center [0, 0] width 0 height 0
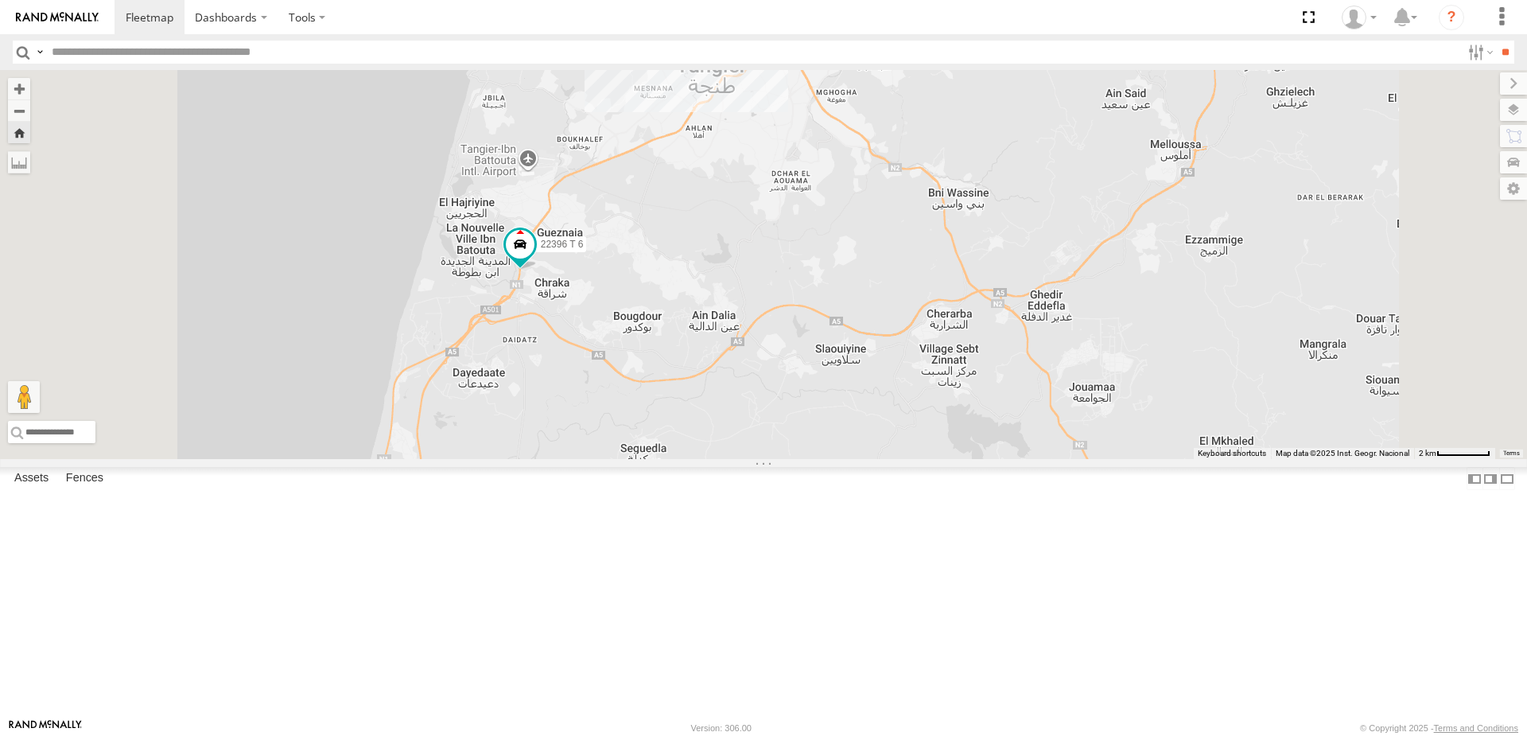
click at [0, 0] on div "Tanger" at bounding box center [0, 0] width 0 height 0
